Goal: Task Accomplishment & Management: Use online tool/utility

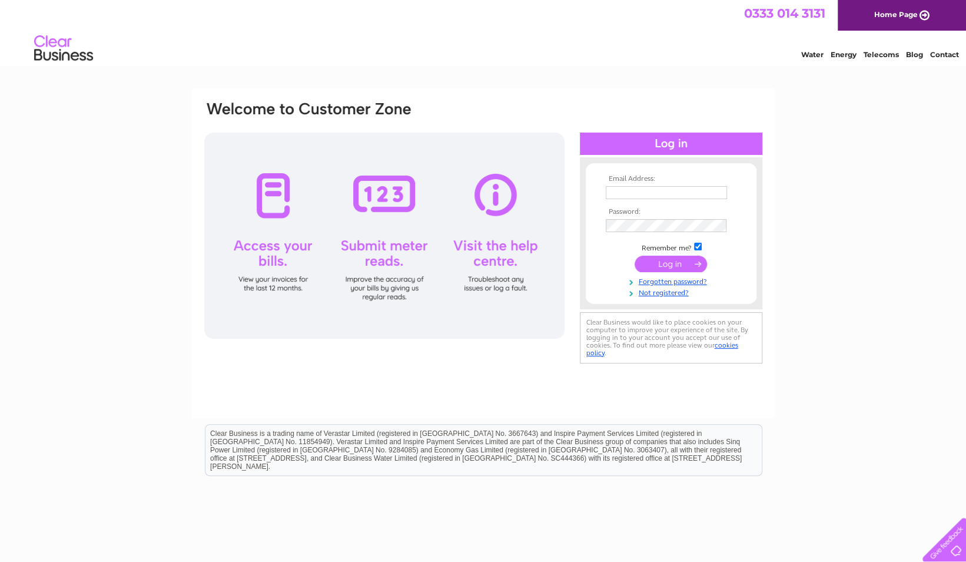
type input "leah@egnservices.com"
click at [686, 268] on input "submit" at bounding box center [670, 263] width 72 height 16
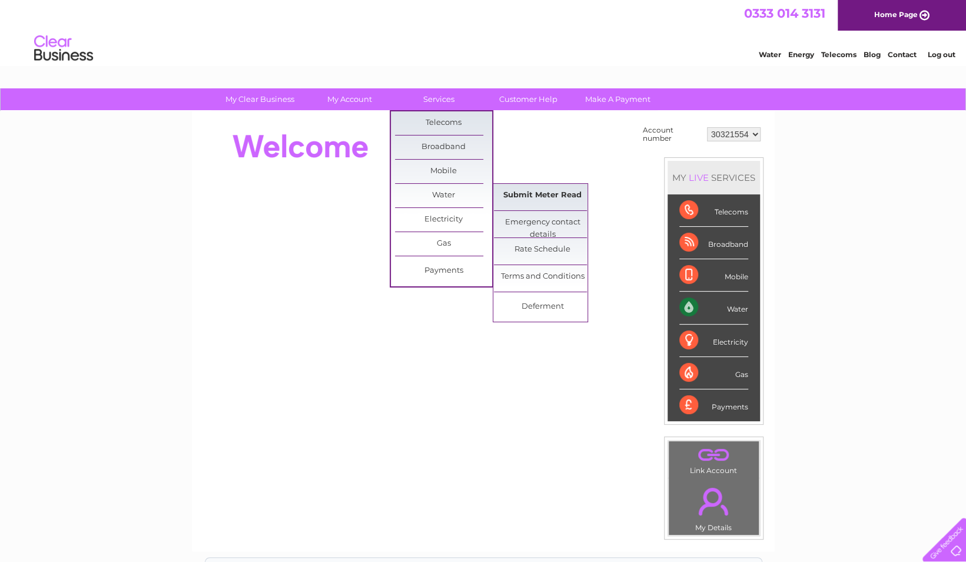
click at [505, 190] on link "Submit Meter Read" at bounding box center [542, 196] width 97 height 24
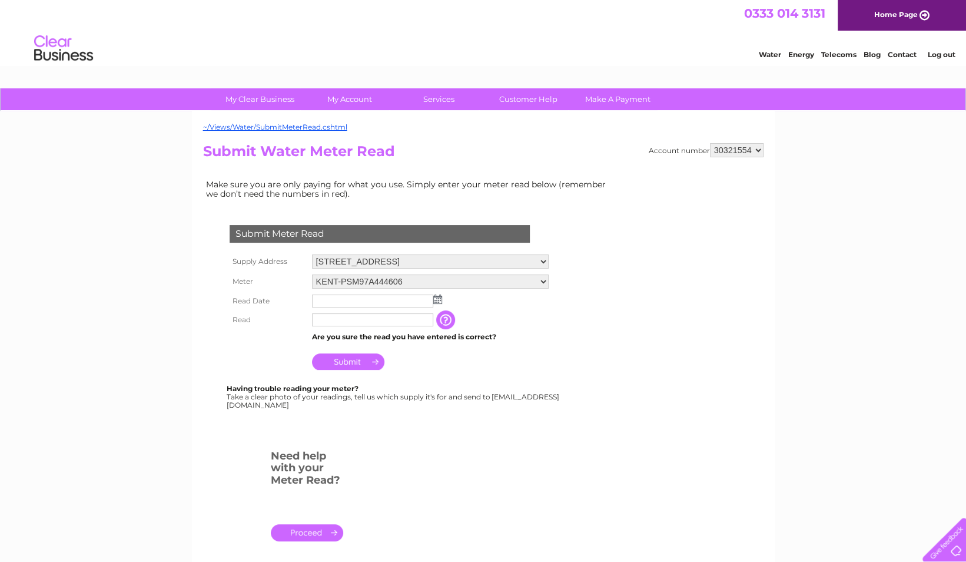
click at [406, 320] on input "text" at bounding box center [372, 319] width 121 height 13
type input "89411"
click at [434, 305] on td at bounding box center [430, 300] width 242 height 19
click at [437, 300] on img at bounding box center [437, 298] width 9 height 9
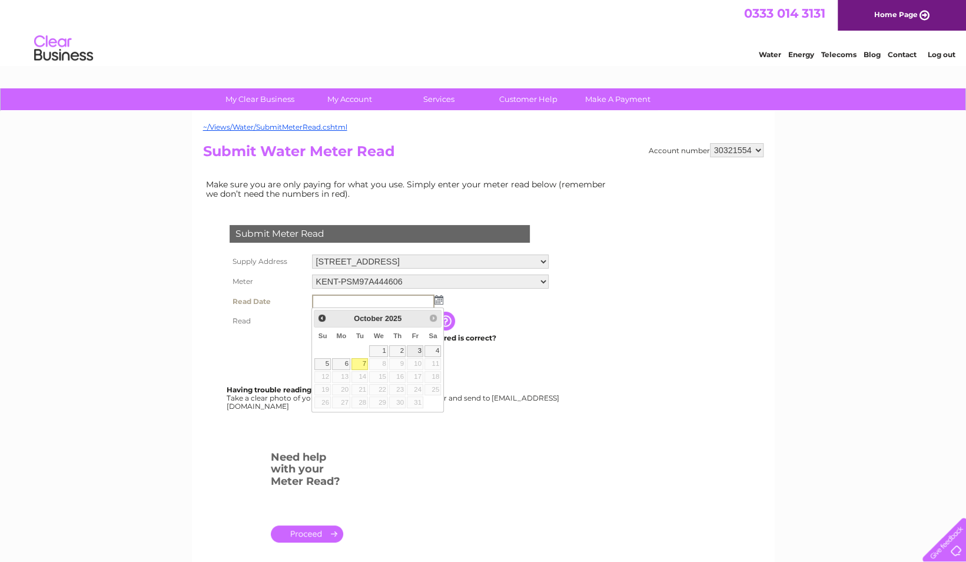
click at [418, 351] on link "3" at bounding box center [415, 351] width 16 height 12
type input "[DATE]"
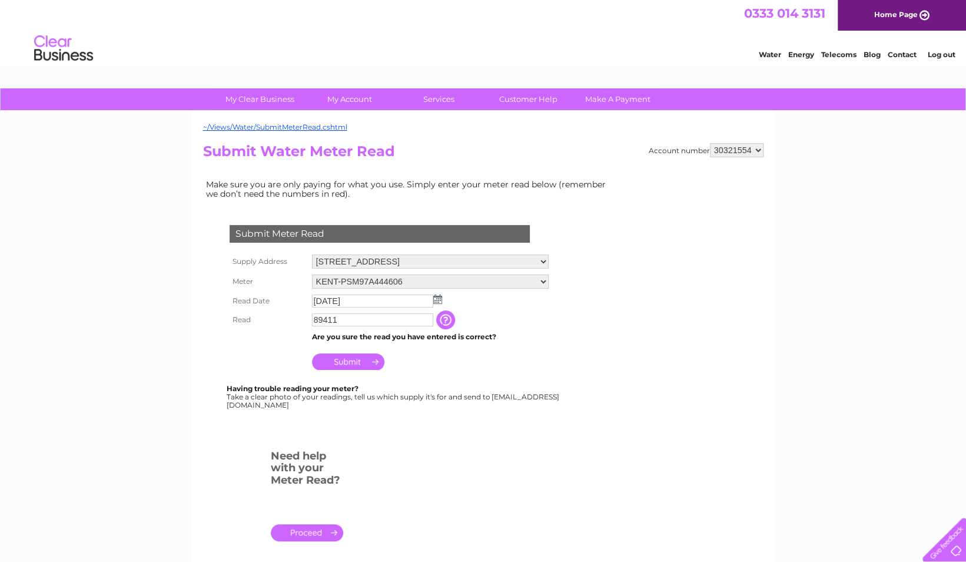
click at [369, 357] on input "Submit" at bounding box center [348, 361] width 72 height 16
